Goal: Task Accomplishment & Management: Use online tool/utility

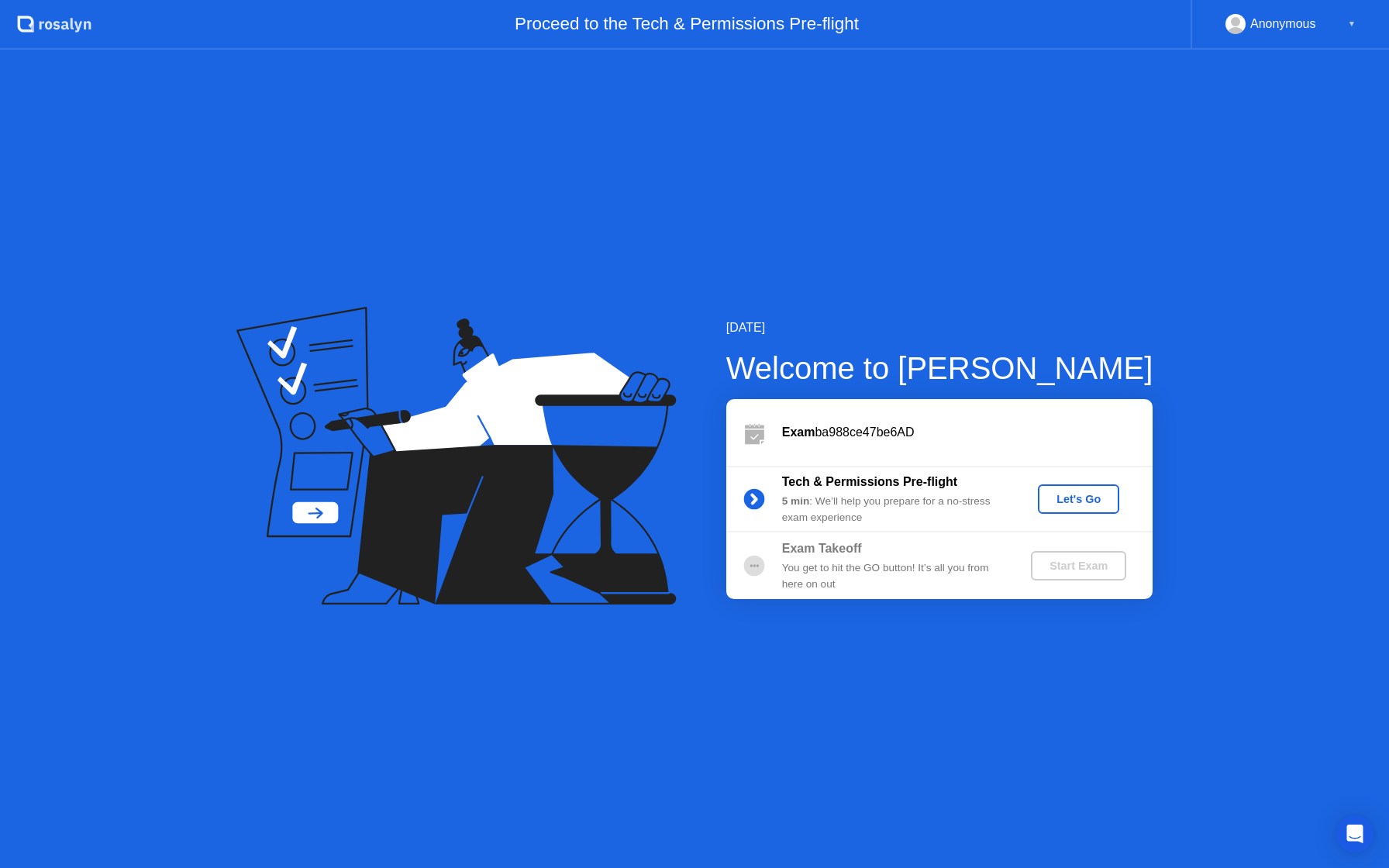
click at [1306, 29] on div "Anonymous" at bounding box center [1284, 23] width 66 height 20
click at [1355, 26] on div "▼" at bounding box center [1352, 23] width 8 height 20
click at [1349, 26] on div "▼" at bounding box center [1352, 23] width 8 height 20
click at [1320, 29] on div "Anonymous ▼" at bounding box center [1290, 23] width 130 height 20
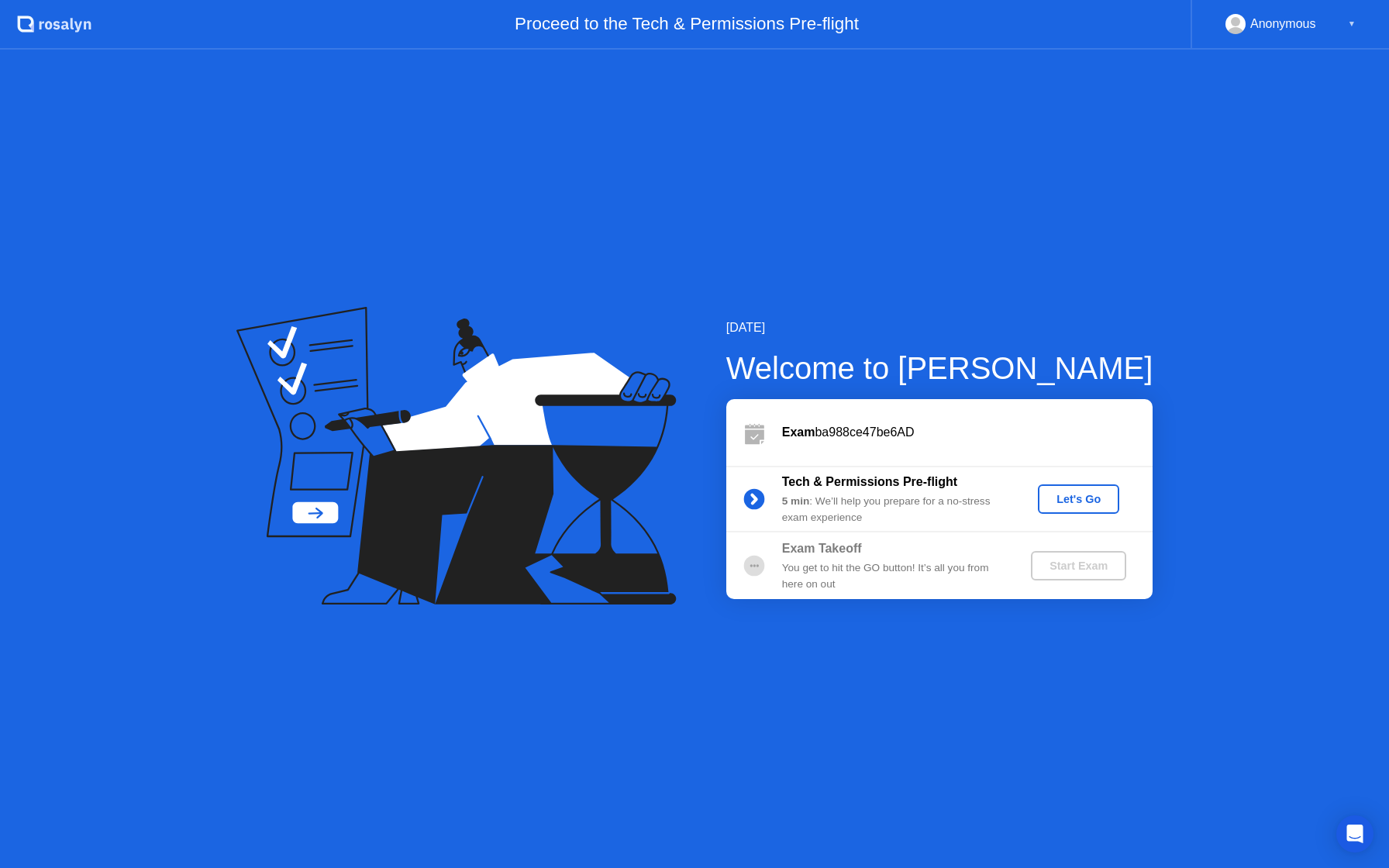
click at [1061, 500] on div "Let's Go" at bounding box center [1078, 498] width 69 height 13
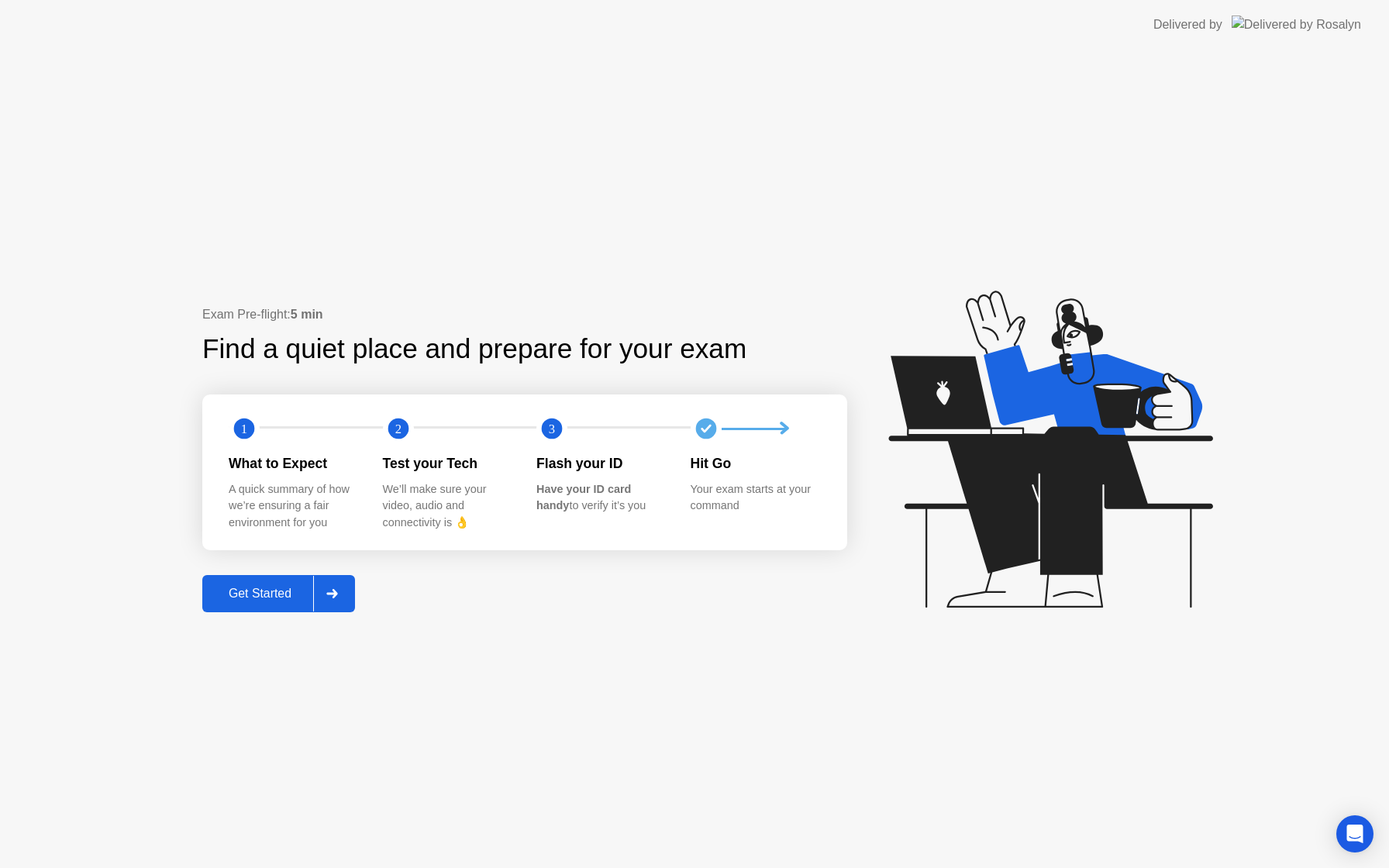
click at [277, 593] on div "Get Started" at bounding box center [260, 594] width 106 height 14
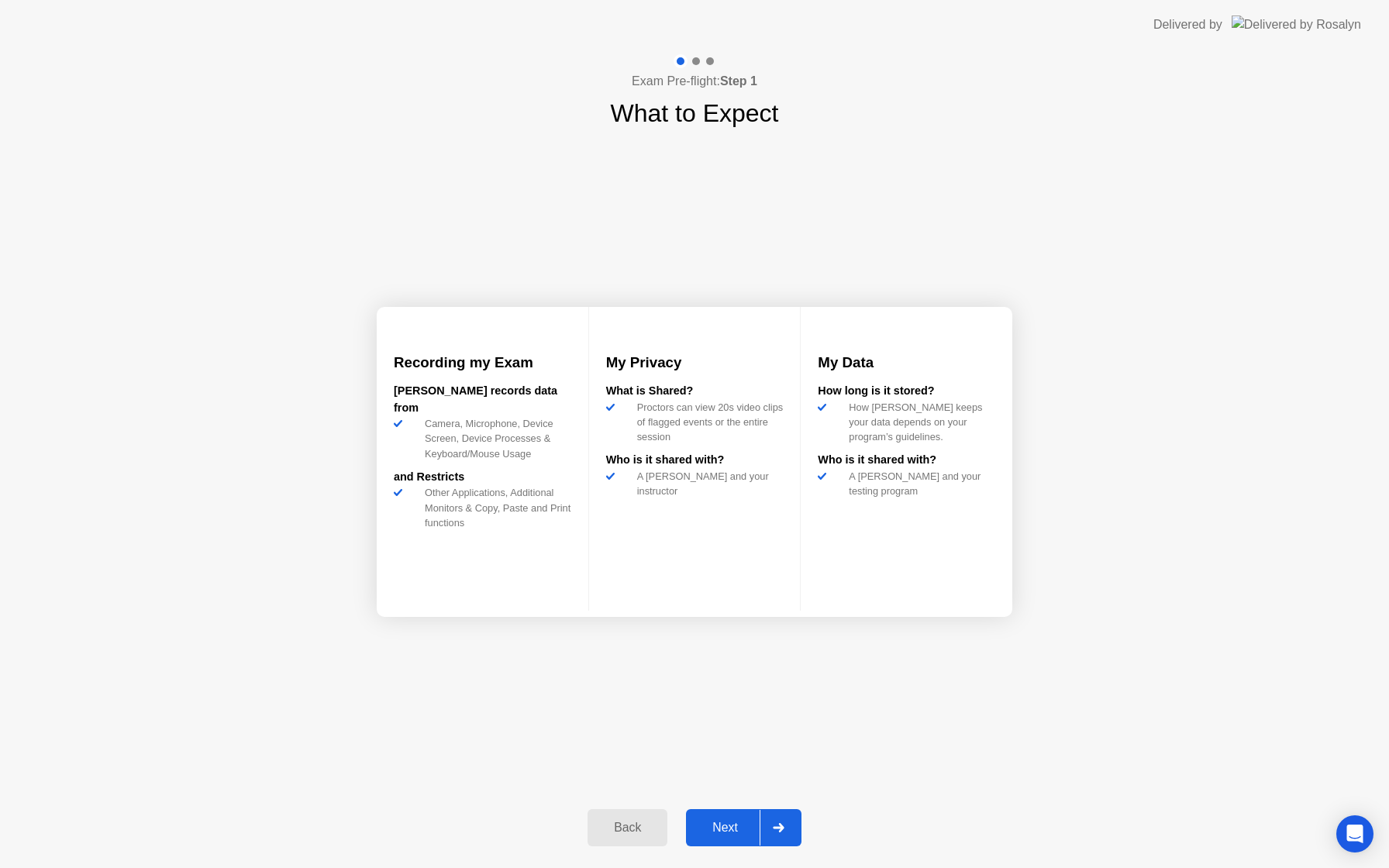
click at [719, 826] on div "Next" at bounding box center [724, 827] width 69 height 14
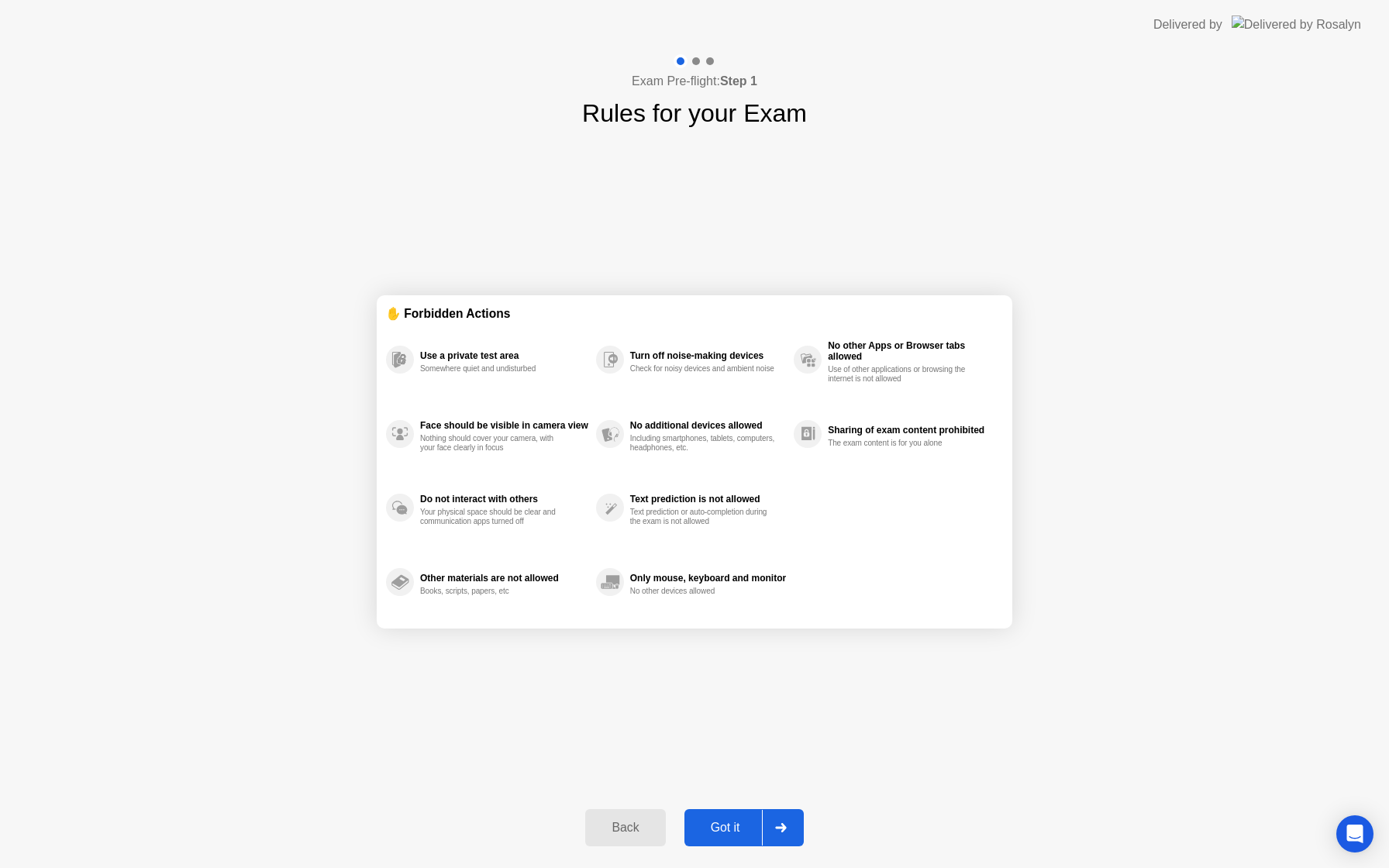
click at [719, 826] on div "Got it" at bounding box center [725, 827] width 72 height 14
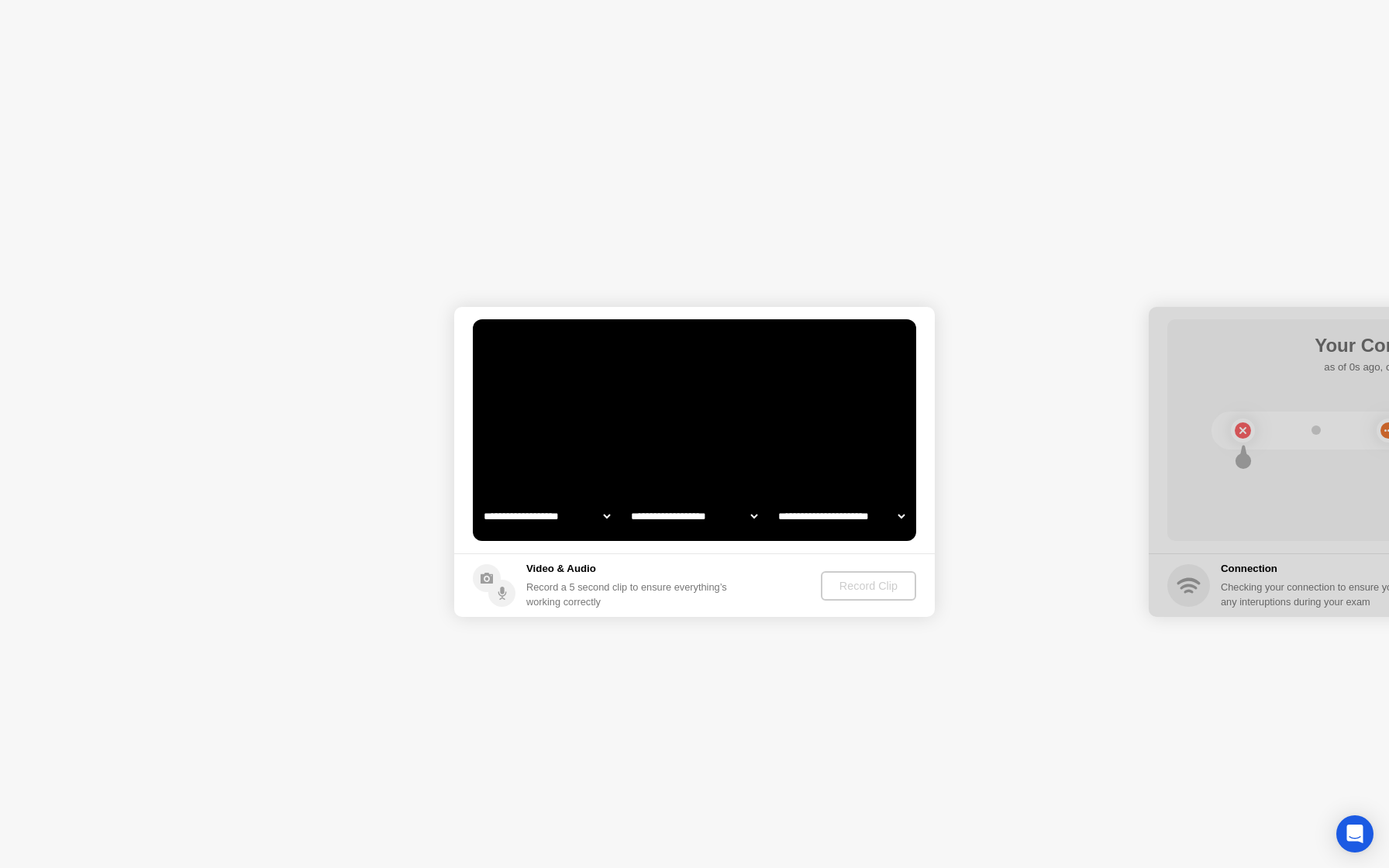
select select "**********"
select select "*******"
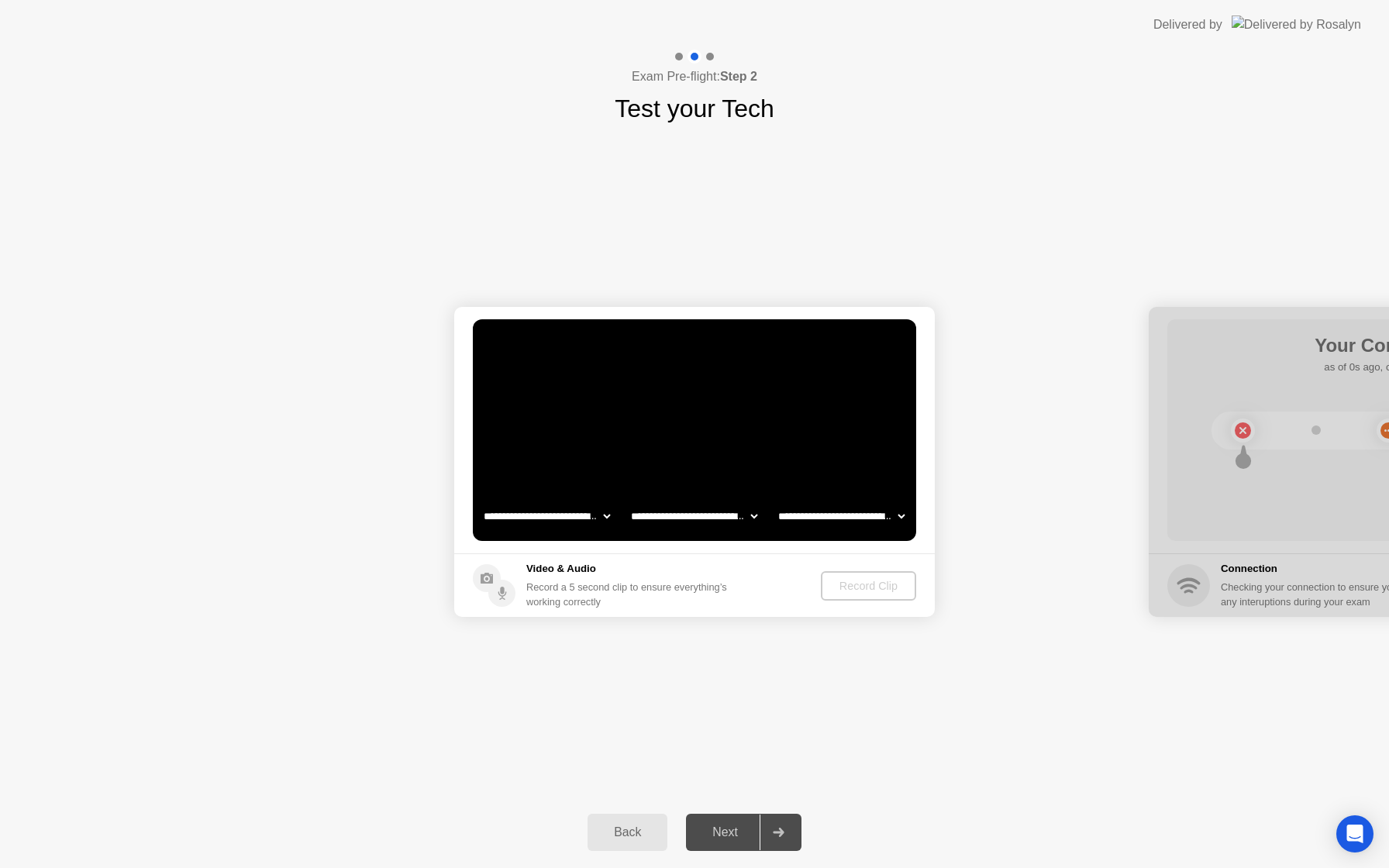
click at [756, 835] on div "Next" at bounding box center [724, 832] width 69 height 14
click at [751, 832] on div "Next" at bounding box center [724, 832] width 69 height 14
click at [743, 854] on div "Back Next" at bounding box center [694, 832] width 1389 height 71
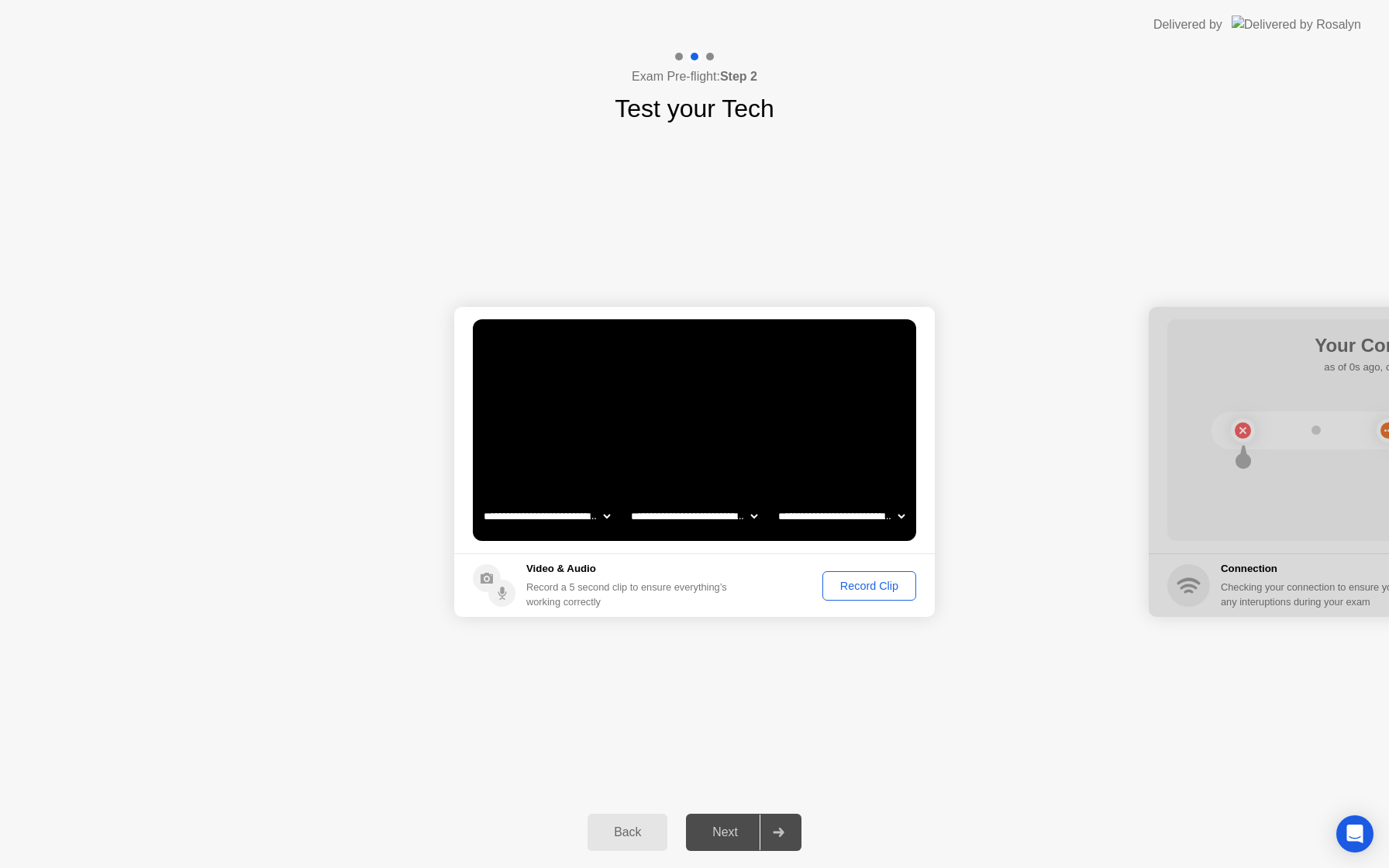
click at [763, 845] on div at bounding box center [779, 832] width 38 height 36
click at [769, 836] on div at bounding box center [779, 832] width 38 height 36
